Goal: Transaction & Acquisition: Purchase product/service

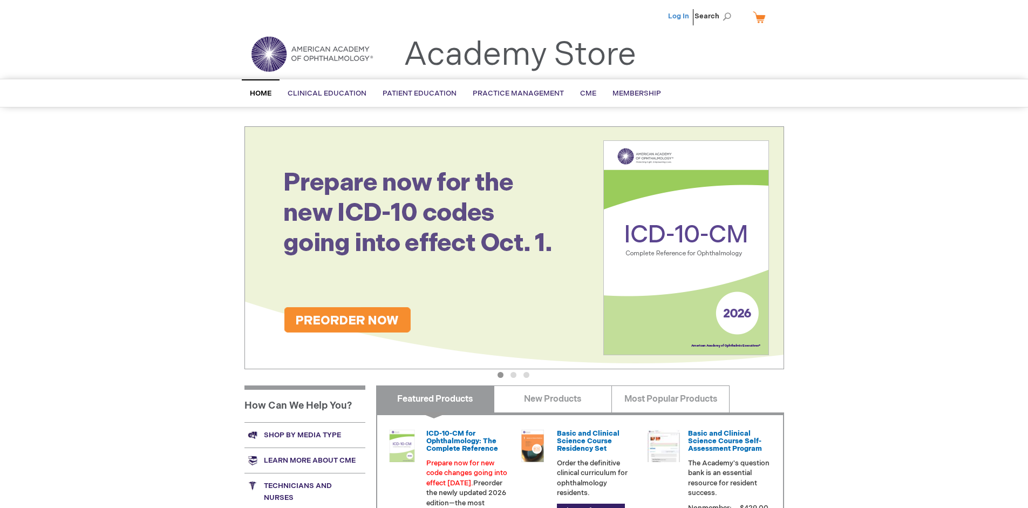
click at [679, 16] on link "Log In" at bounding box center [678, 16] width 21 height 9
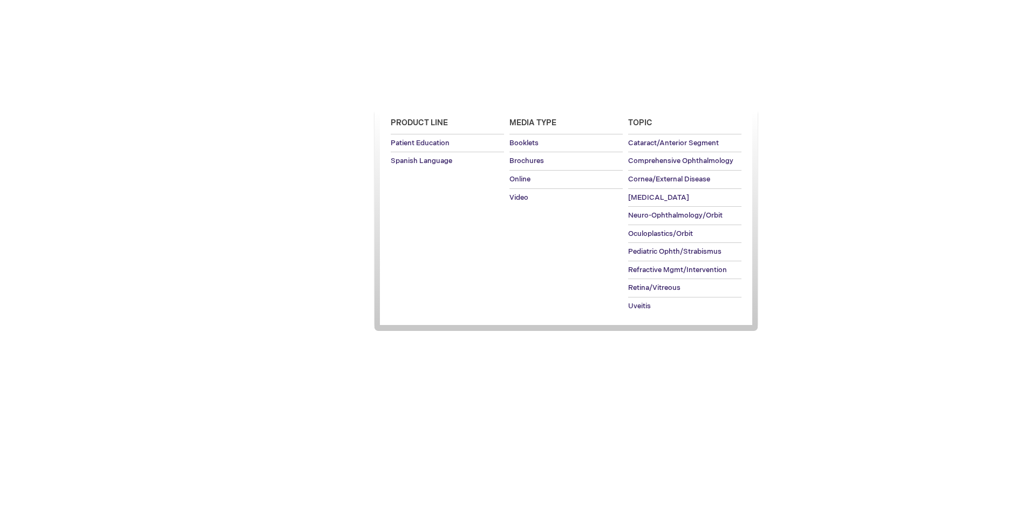
click at [416, 93] on span "Patient Education" at bounding box center [419, 93] width 74 height 9
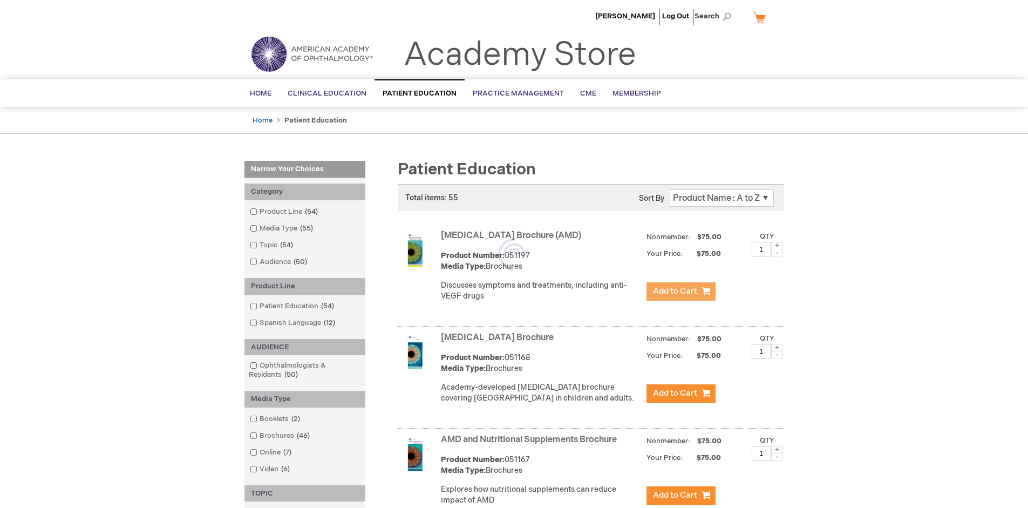
click at [680, 291] on span "Add to Cart" at bounding box center [675, 291] width 44 height 10
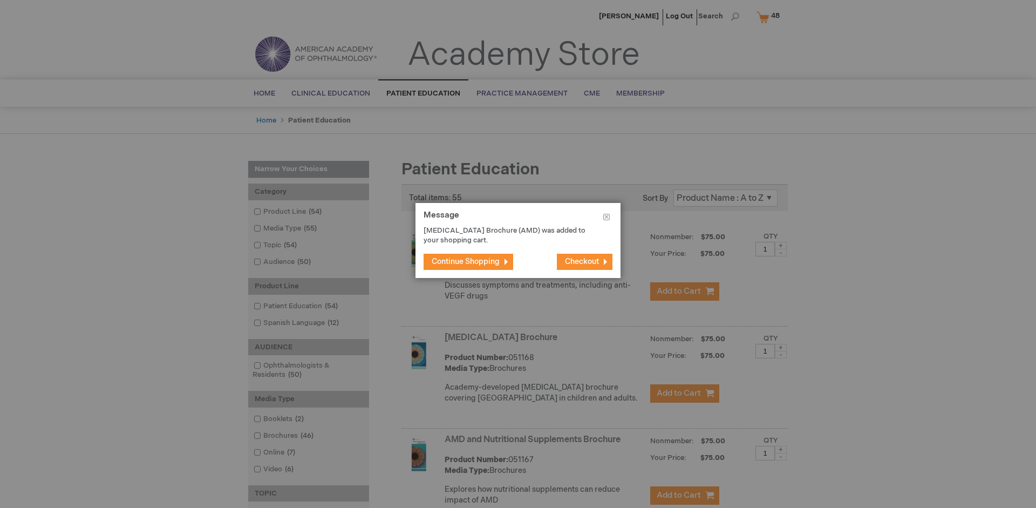
click at [465, 261] on span "Continue Shopping" at bounding box center [465, 261] width 68 height 9
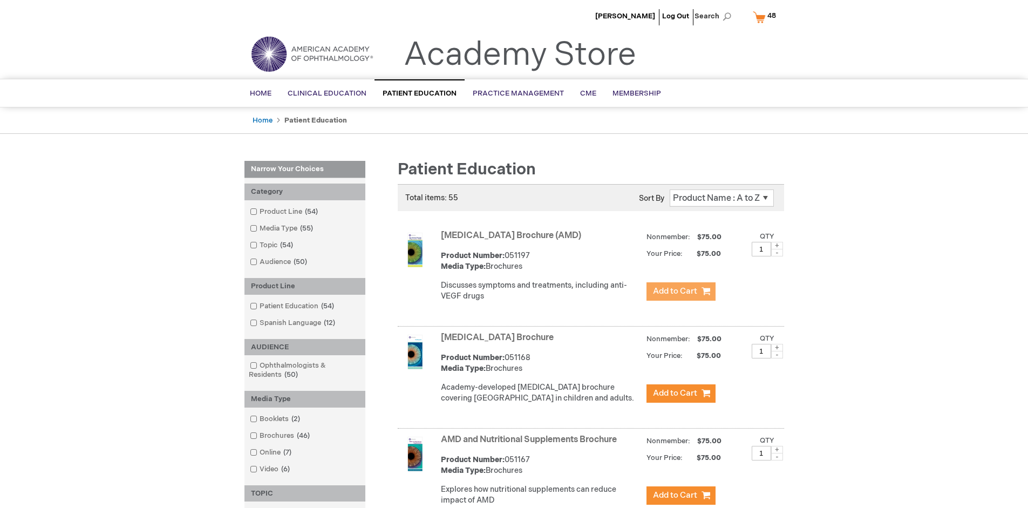
click at [531, 444] on link "AMD and Nutritional Supplements Brochure" at bounding box center [529, 439] width 176 height 10
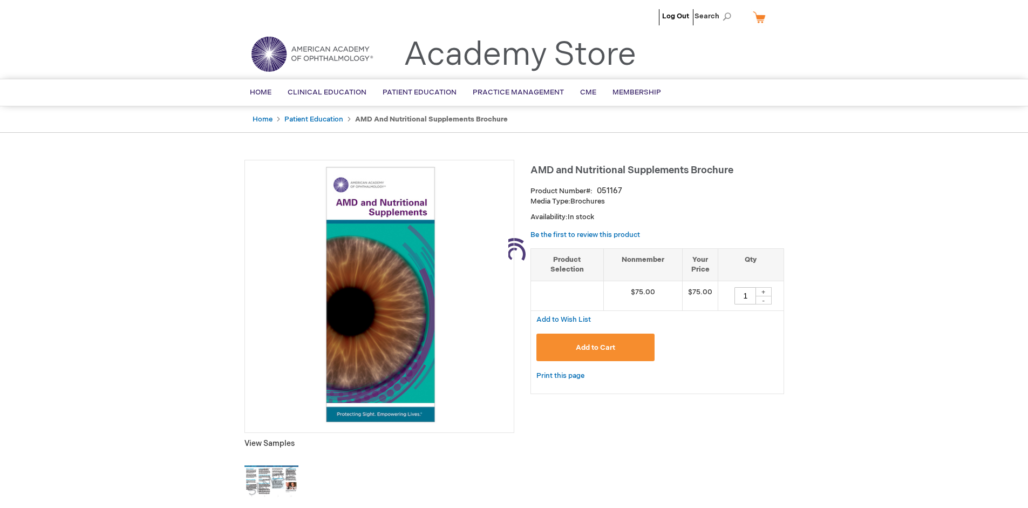
type input "1"
click at [595, 347] on span "Add to Cart" at bounding box center [595, 347] width 39 height 9
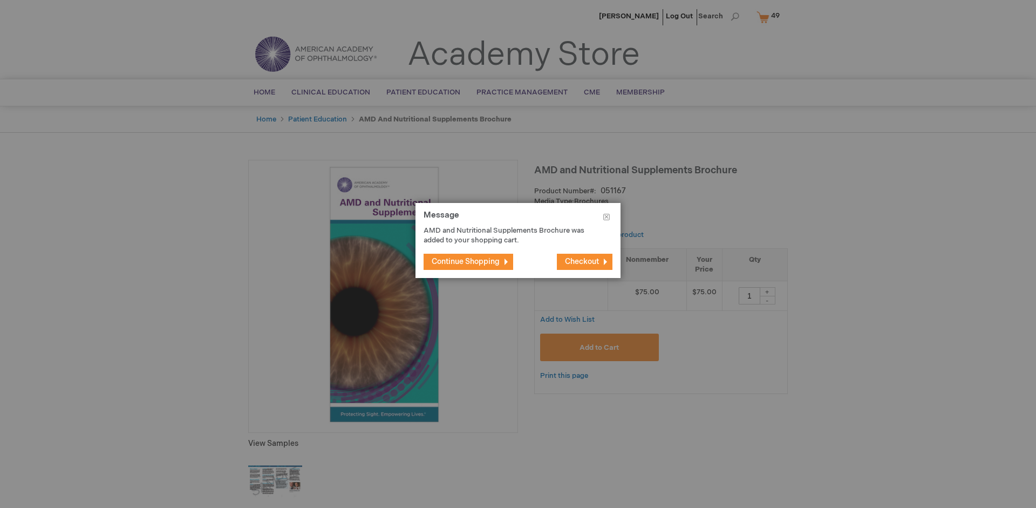
click at [465, 261] on span "Continue Shopping" at bounding box center [465, 261] width 68 height 9
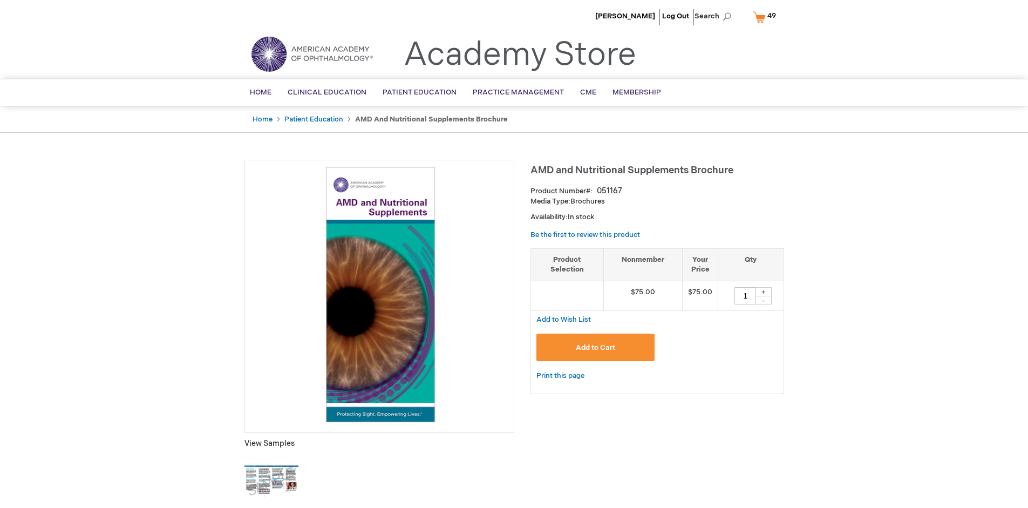
click at [766, 17] on span "49 49 items" at bounding box center [771, 15] width 12 height 13
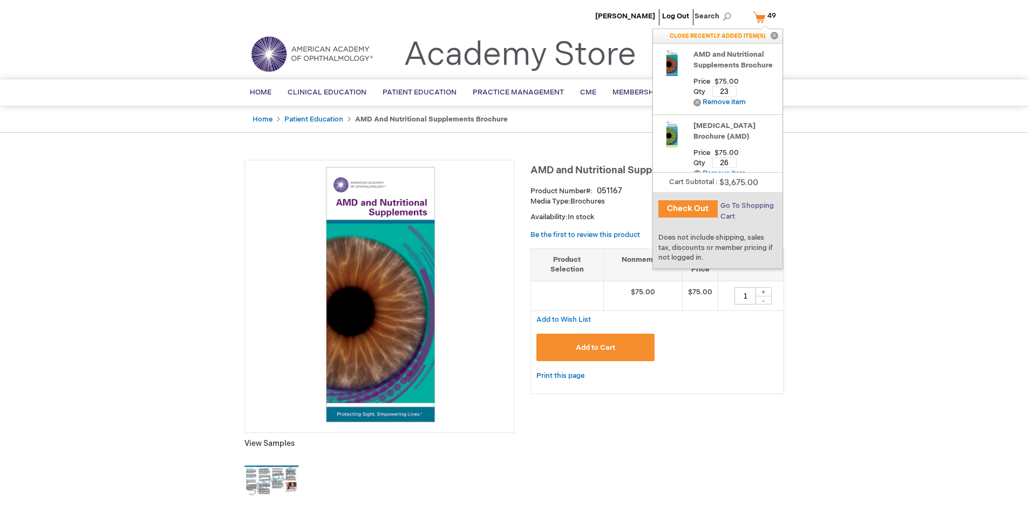
click at [746, 206] on span "Go To Shopping Cart" at bounding box center [746, 210] width 53 height 19
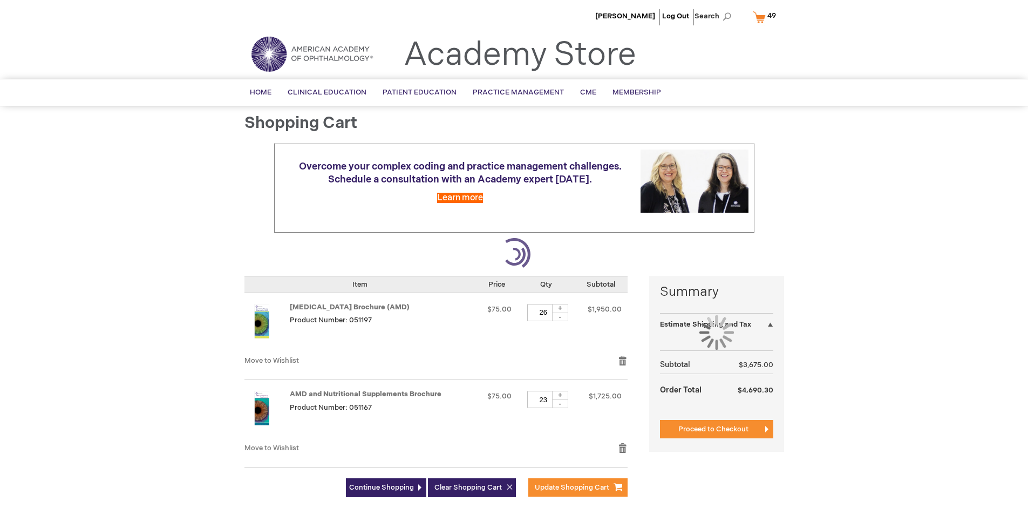
select select "US"
select select "41"
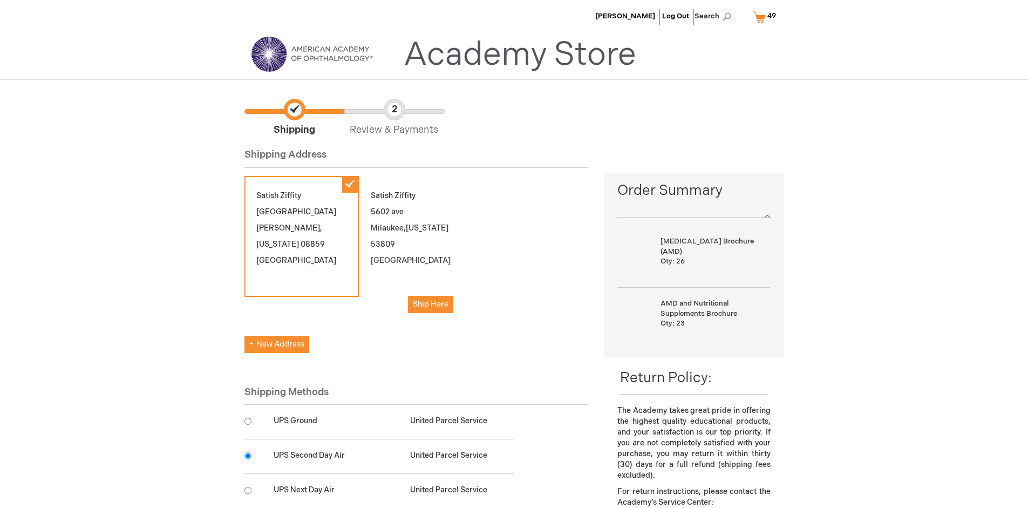
click at [248, 455] on input "radio" at bounding box center [247, 455] width 7 height 7
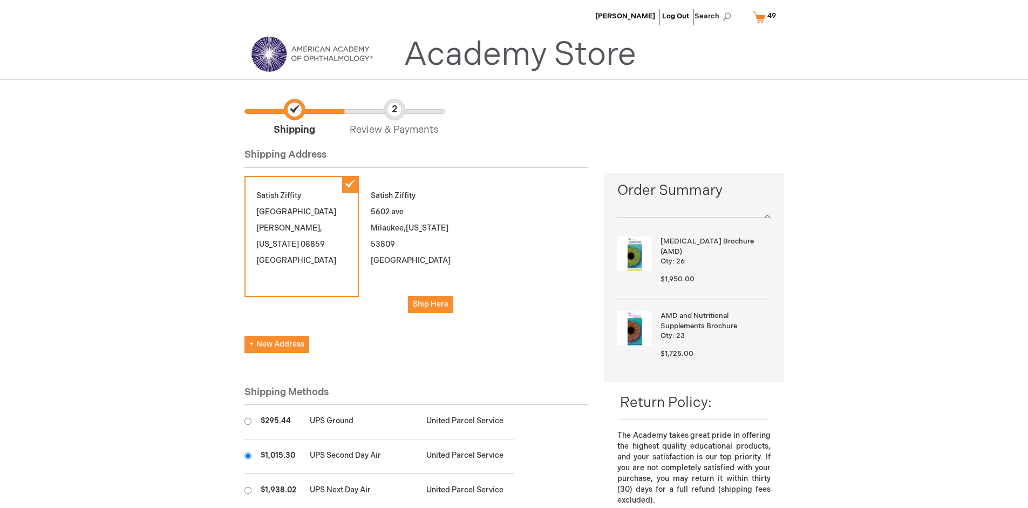
scroll to position [54, 0]
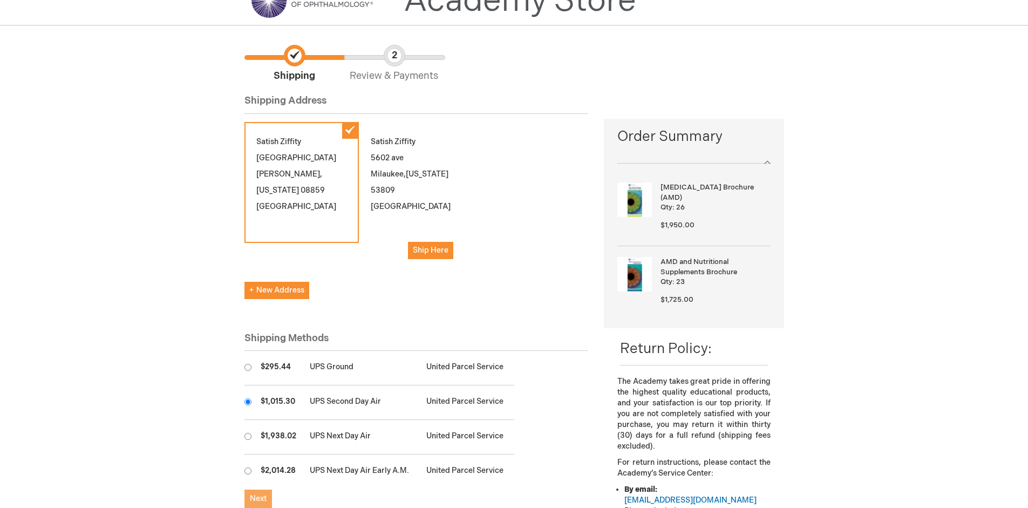
click at [258, 498] on span "Next" at bounding box center [258, 498] width 17 height 9
